Goal: Transaction & Acquisition: Purchase product/service

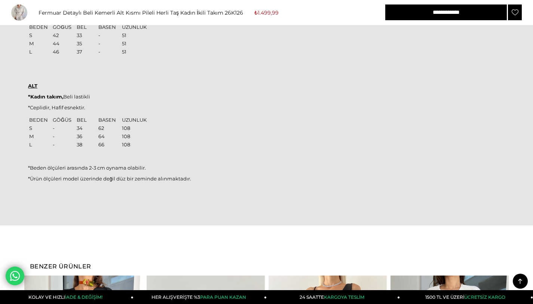
scroll to position [942, 0]
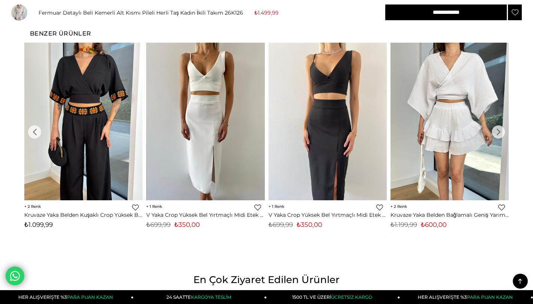
click at [220, 179] on img at bounding box center [206, 121] width 118 height 157
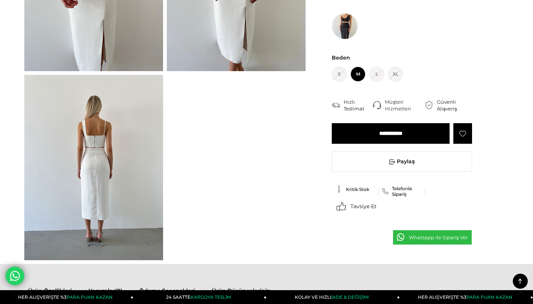
scroll to position [125, 0]
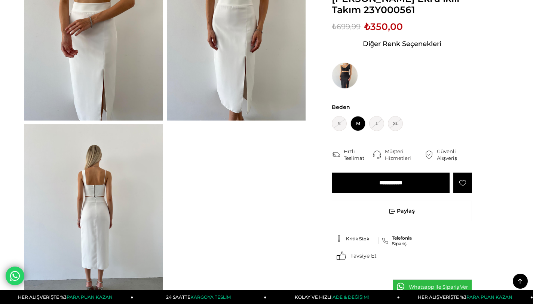
click at [88, 22] on img at bounding box center [93, 28] width 139 height 185
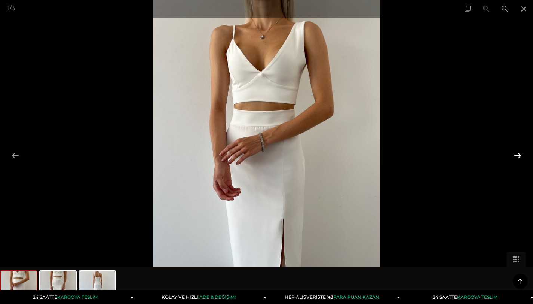
click at [519, 157] on button at bounding box center [518, 155] width 16 height 15
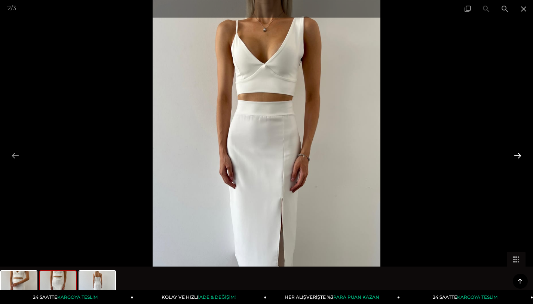
click at [519, 157] on button at bounding box center [518, 155] width 16 height 15
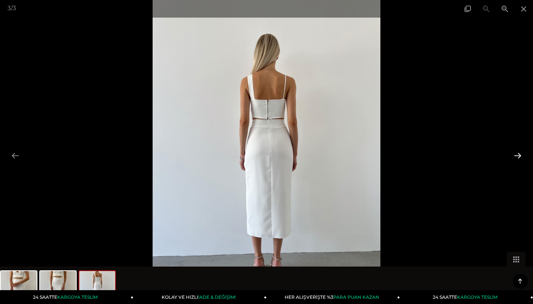
click at [519, 157] on button at bounding box center [518, 155] width 16 height 15
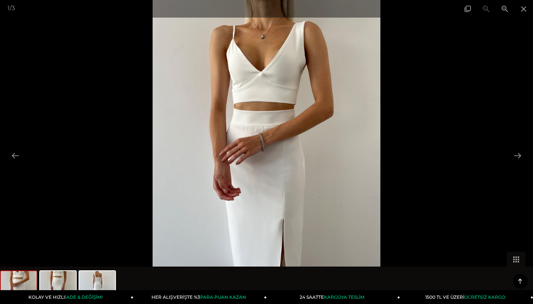
click at [457, 156] on div at bounding box center [266, 152] width 533 height 304
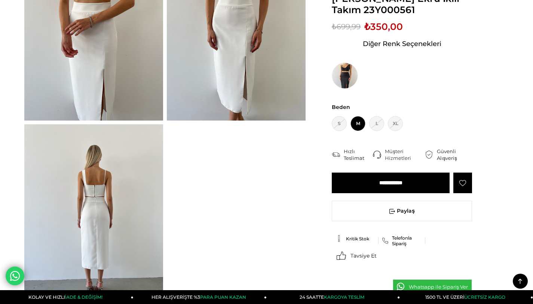
click at [361, 126] on span "M" at bounding box center [357, 123] width 15 height 15
click at [392, 190] on input "**********" at bounding box center [391, 182] width 118 height 21
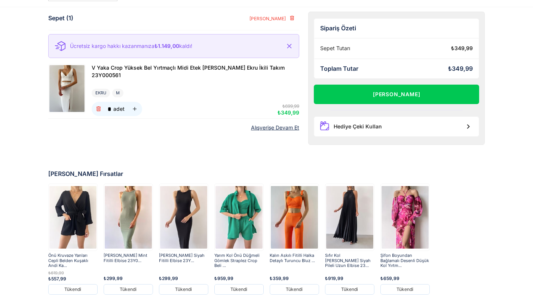
scroll to position [39, 0]
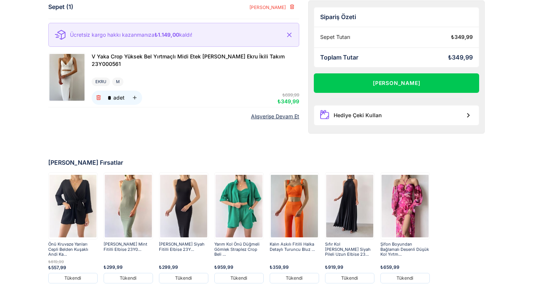
click at [295, 218] on img at bounding box center [294, 205] width 47 height 65
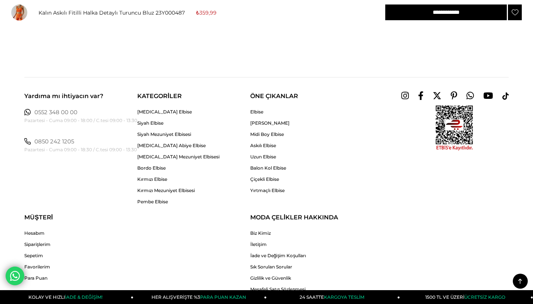
scroll to position [896, 0]
